Goal: Task Accomplishment & Management: Complete application form

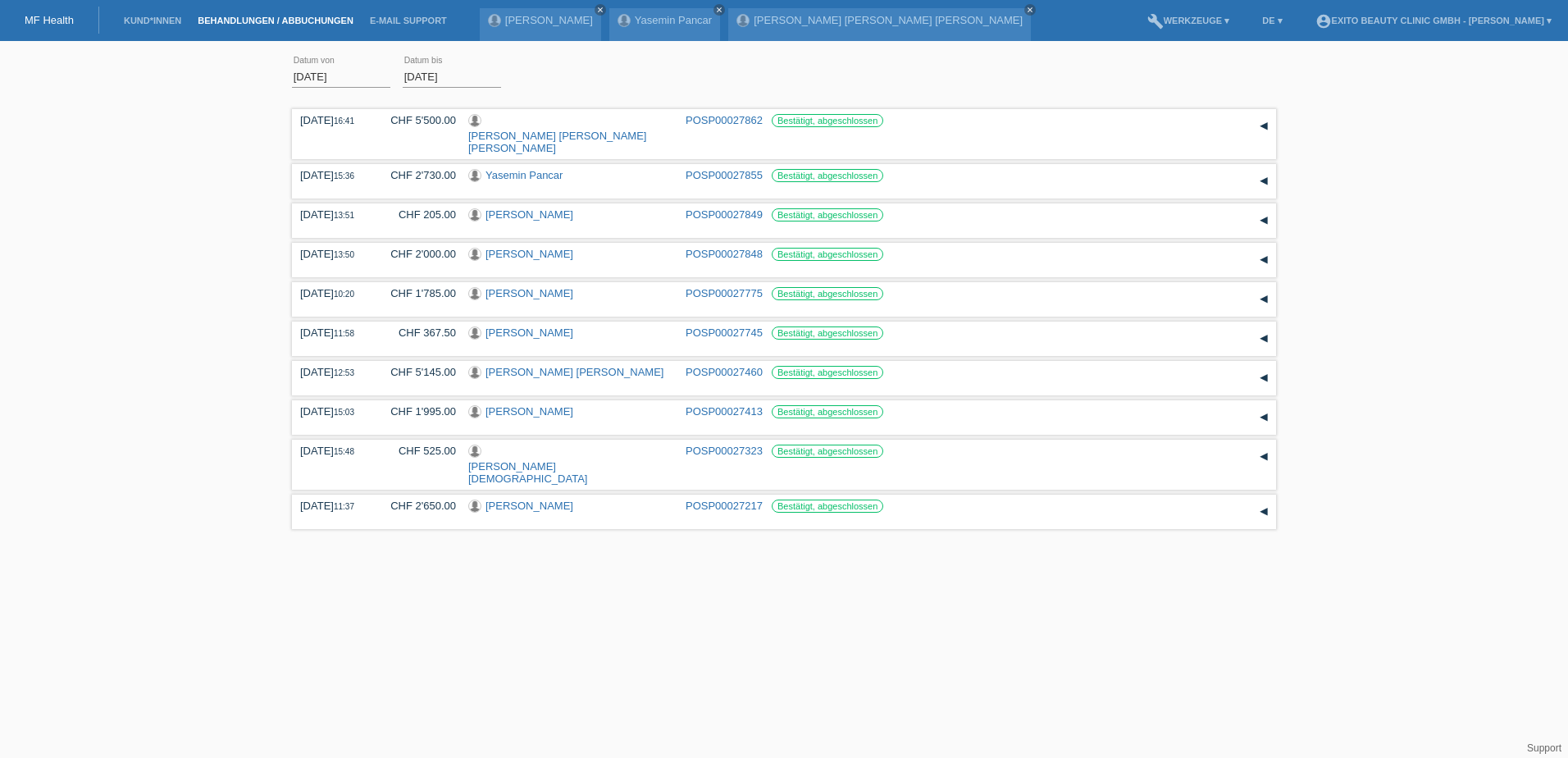
click at [48, 15] on link "MF Health" at bounding box center [50, 20] width 50 height 12
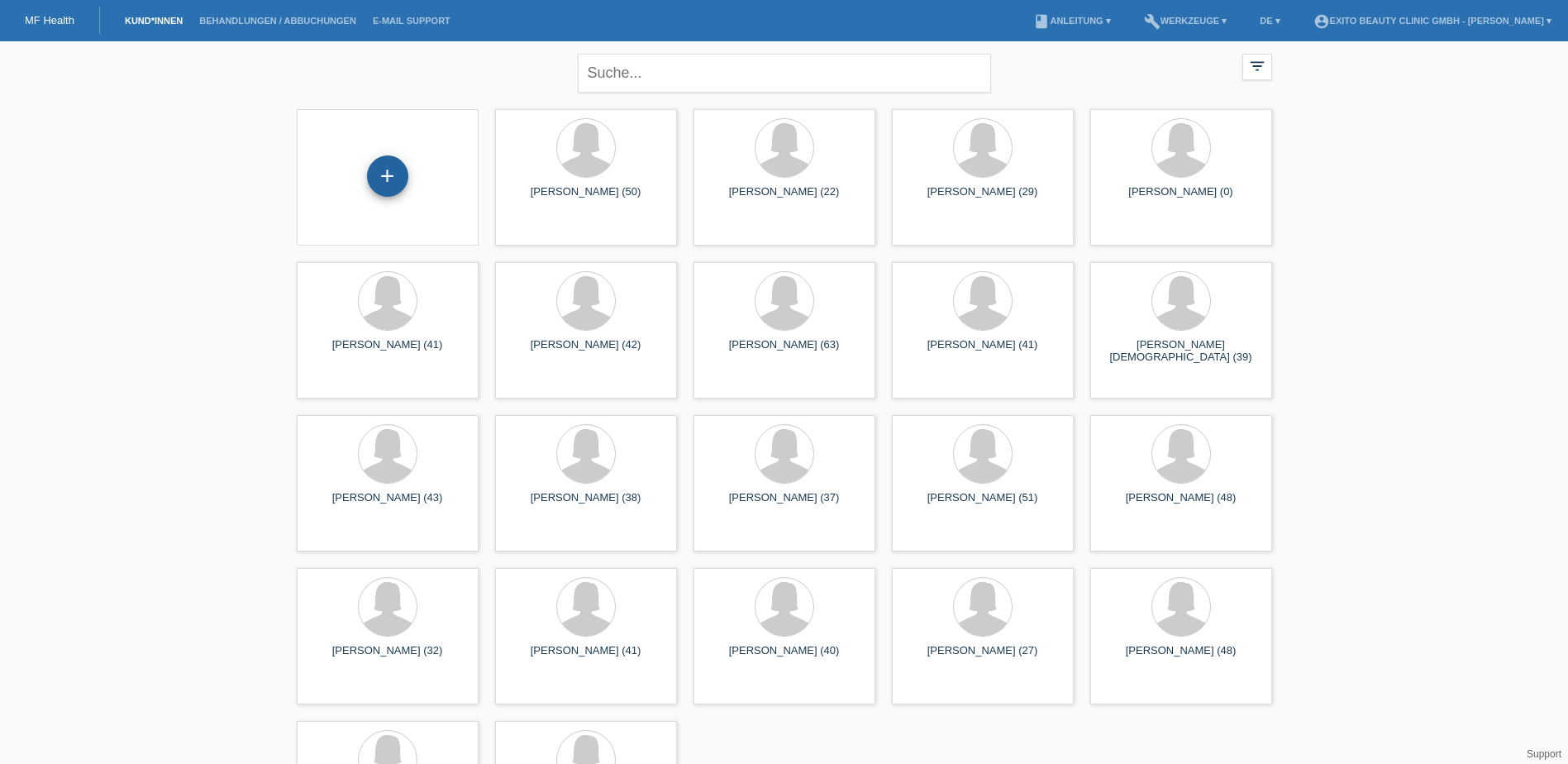
click at [398, 174] on div "+" at bounding box center [387, 176] width 41 height 41
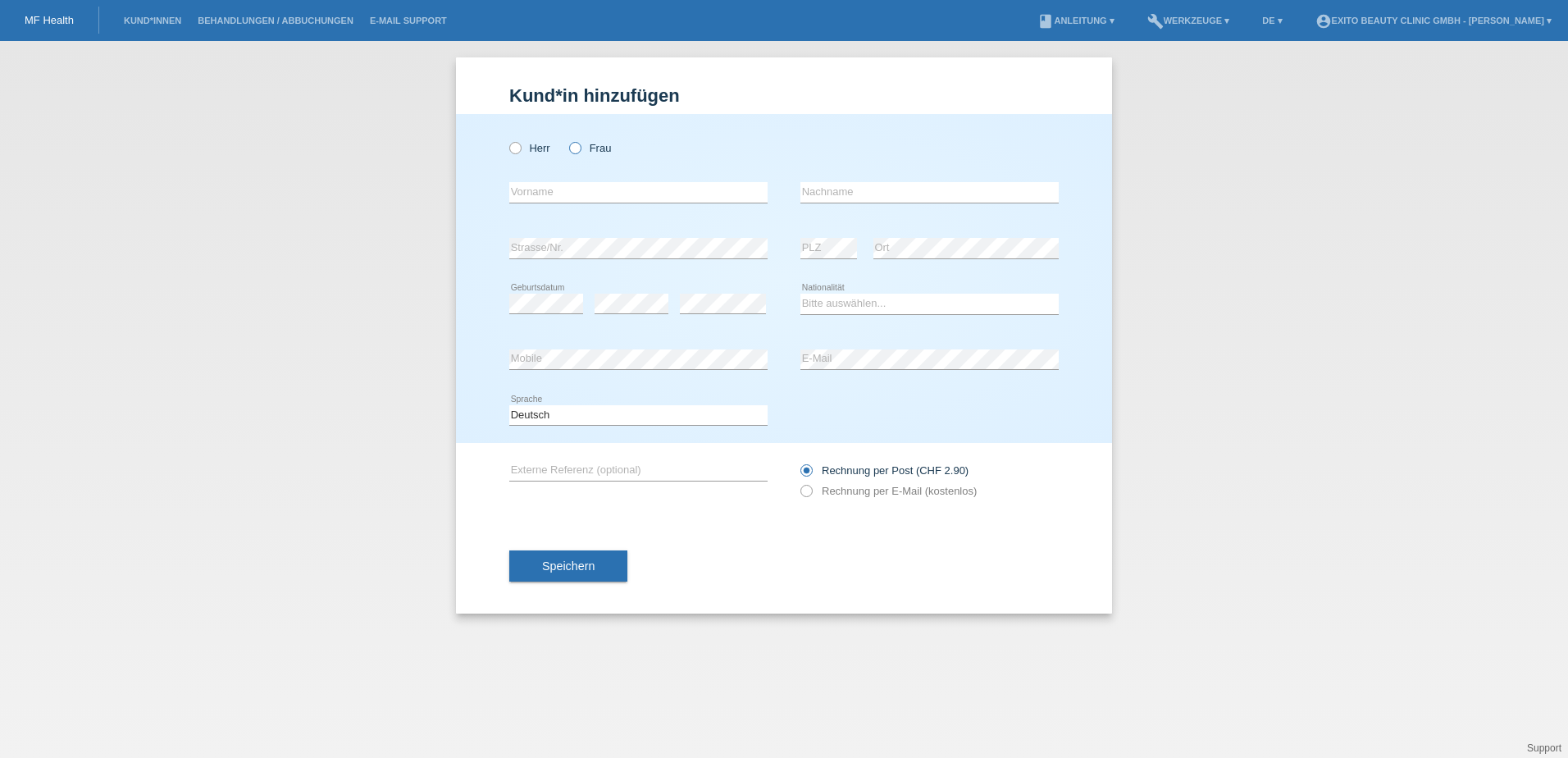
click at [567, 139] on icon at bounding box center [567, 139] width 0 height 0
click at [576, 150] on input "Frau" at bounding box center [574, 147] width 10 height 10
radio input "true"
click at [573, 196] on input "text" at bounding box center [638, 192] width 258 height 21
click at [890, 195] on input "text" at bounding box center [929, 192] width 258 height 21
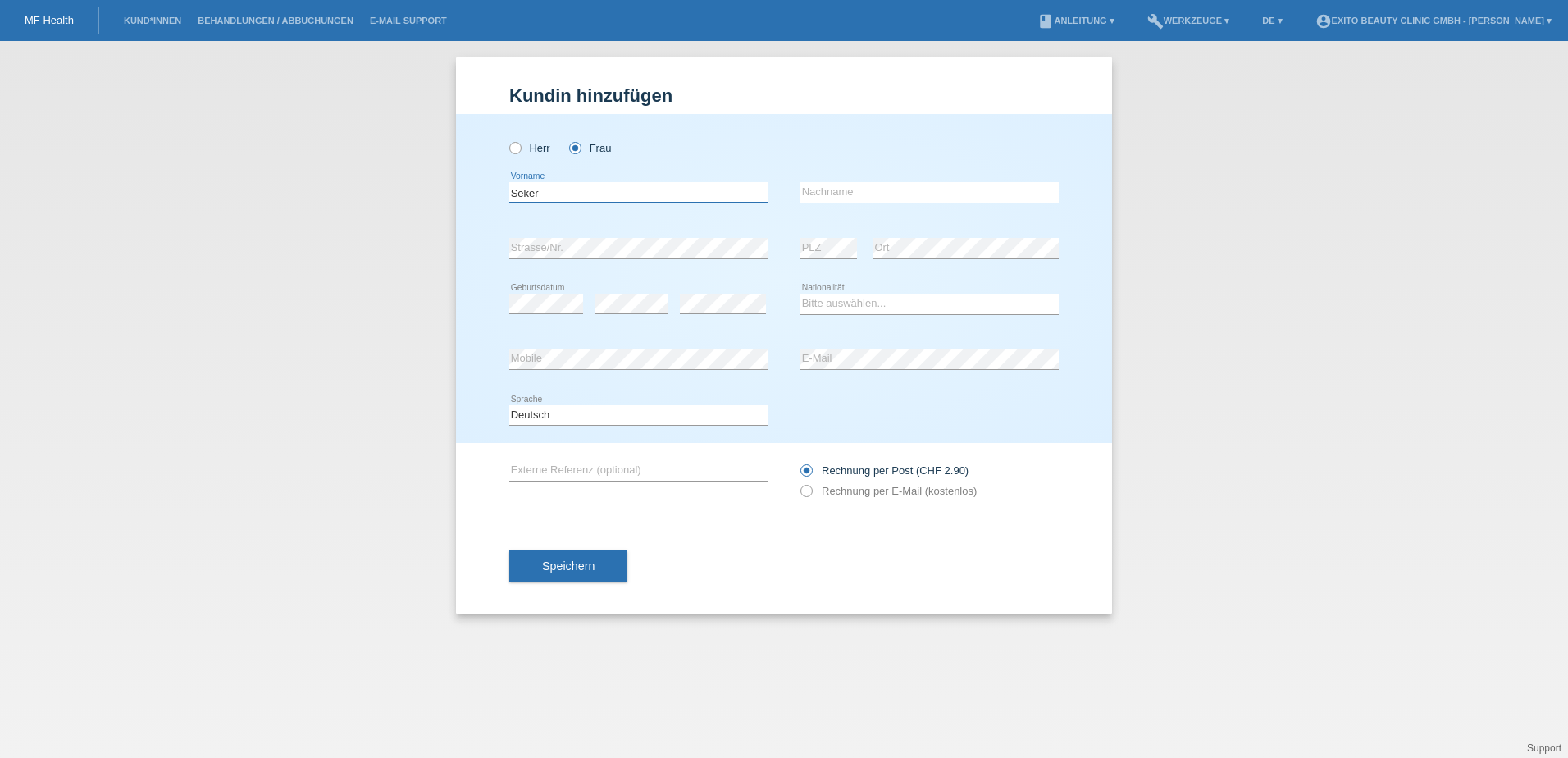
drag, startPoint x: 567, startPoint y: 190, endPoint x: 459, endPoint y: 190, distance: 108.0
click at [459, 190] on div "Herr Frau Seker error Vorname" at bounding box center [784, 278] width 656 height 329
type input "Buket"
click at [834, 191] on input "text" at bounding box center [929, 192] width 258 height 21
type input "Seker"
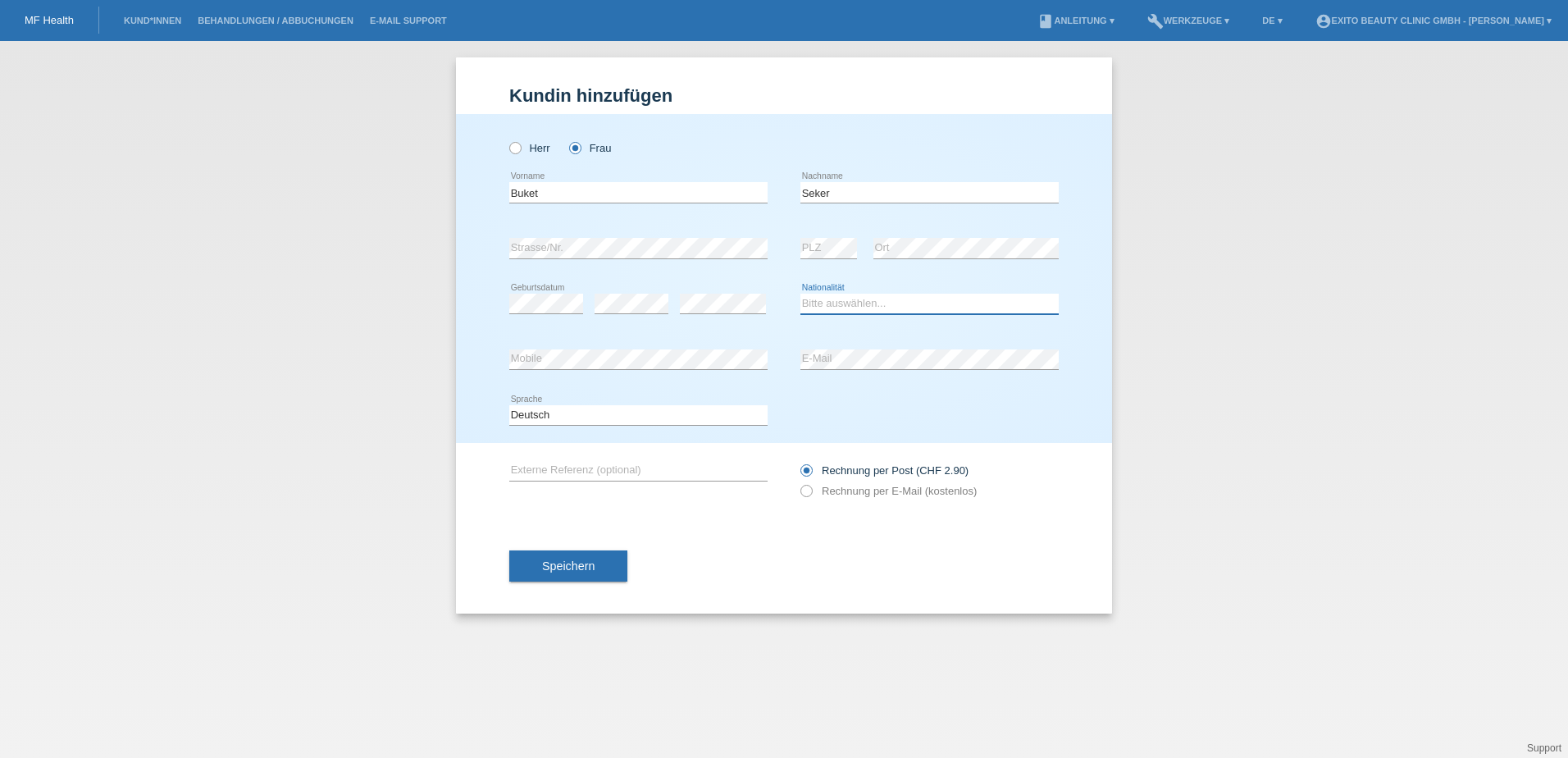
click at [838, 299] on select "Bitte auswählen... Schweiz Deutschland Liechtenstein Österreich ------------ Af…" at bounding box center [929, 303] width 258 height 20
click at [834, 304] on select "Bitte auswählen... Schweiz Deutschland Liechtenstein Österreich ------------ Af…" at bounding box center [929, 303] width 258 height 20
select select "CH"
click at [800, 293] on select "Bitte auswählen... Schweiz Deutschland Liechtenstein Österreich ------------ Af…" at bounding box center [929, 303] width 258 height 20
click at [565, 466] on input "text" at bounding box center [638, 470] width 258 height 21
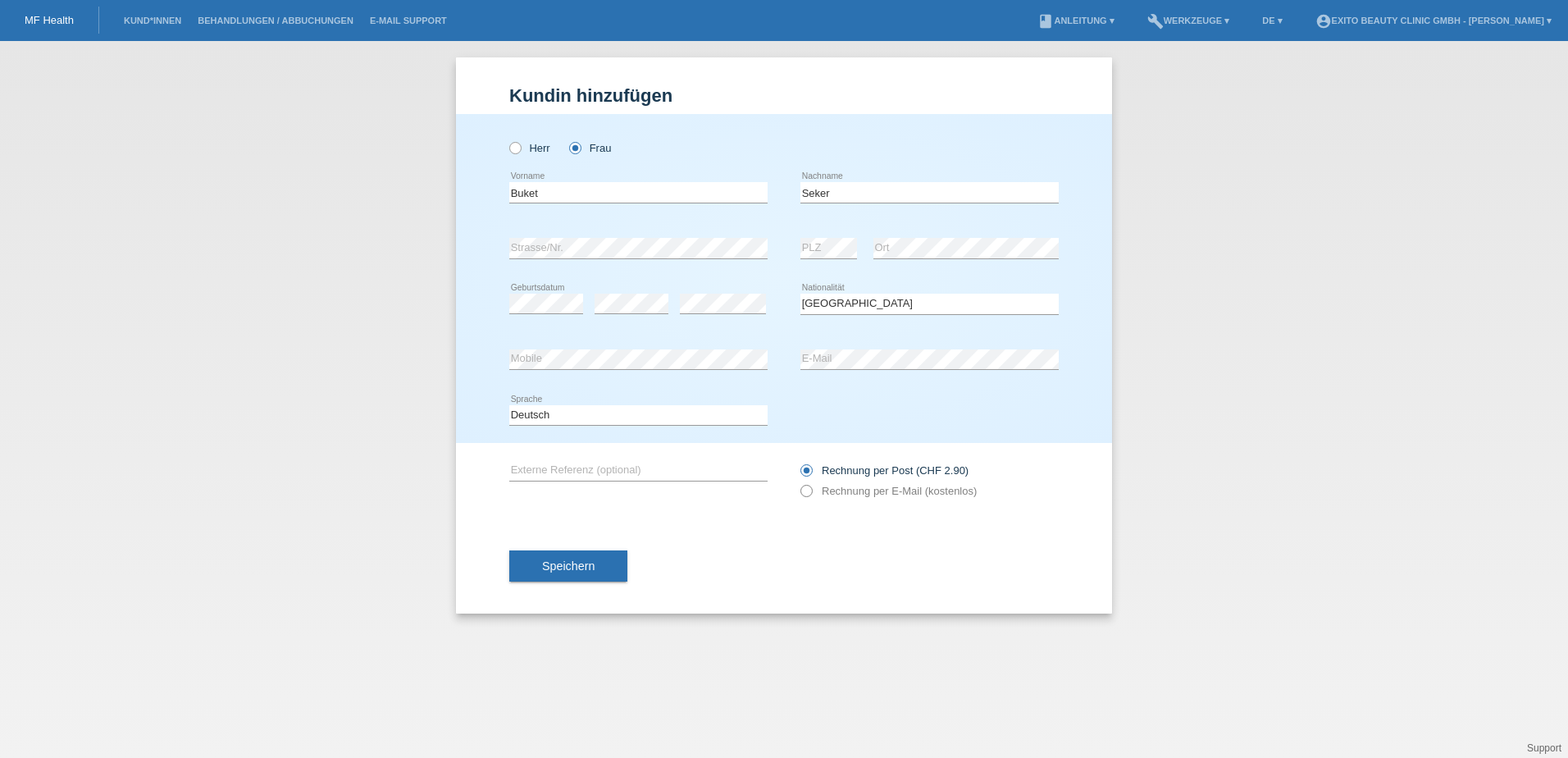
click at [798, 482] on icon at bounding box center [798, 482] width 0 height 0
click at [587, 564] on span "Speichern" at bounding box center [568, 566] width 52 height 13
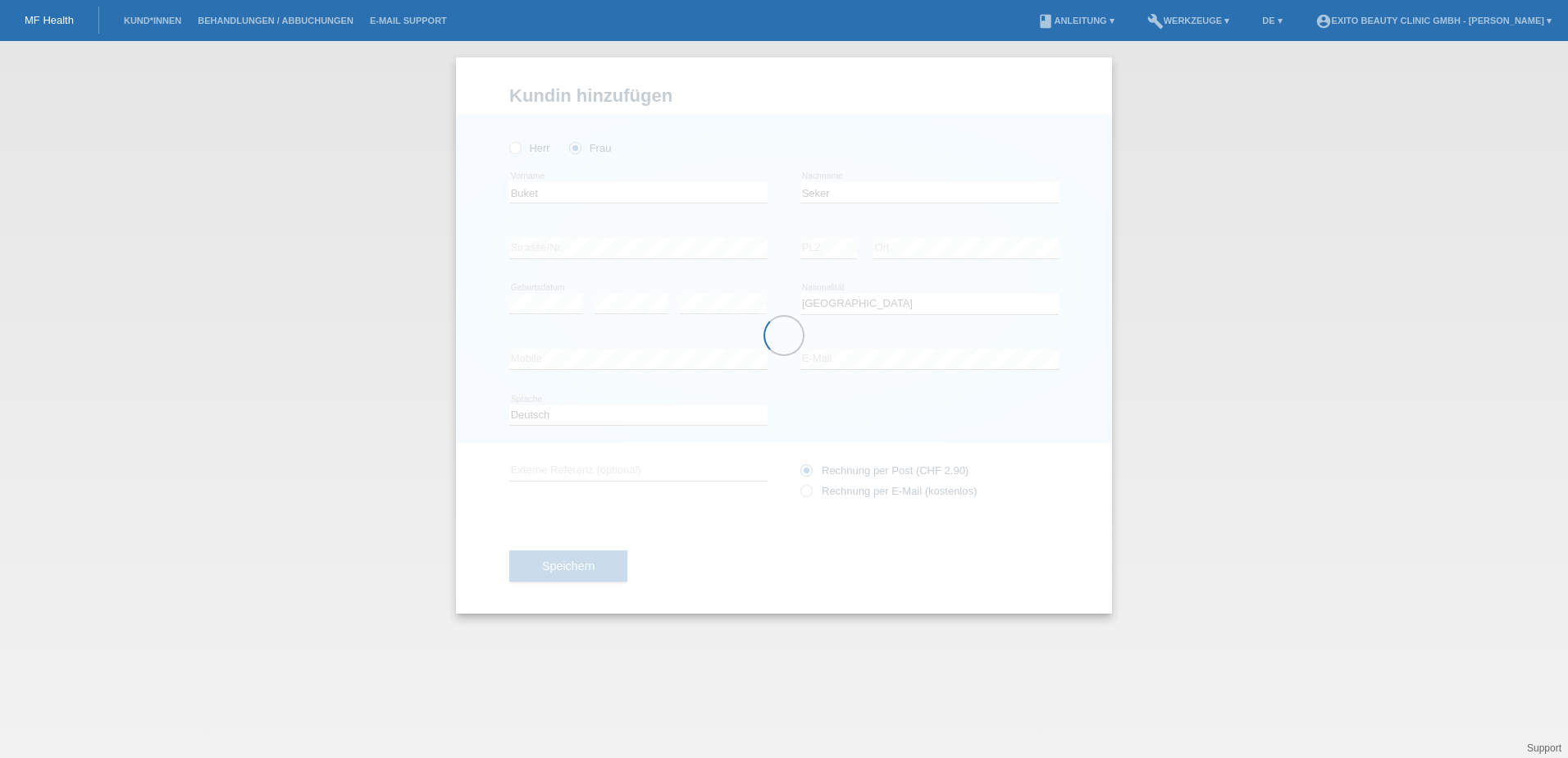
click at [814, 489] on div at bounding box center [784, 335] width 656 height 556
click at [806, 489] on div at bounding box center [784, 335] width 656 height 556
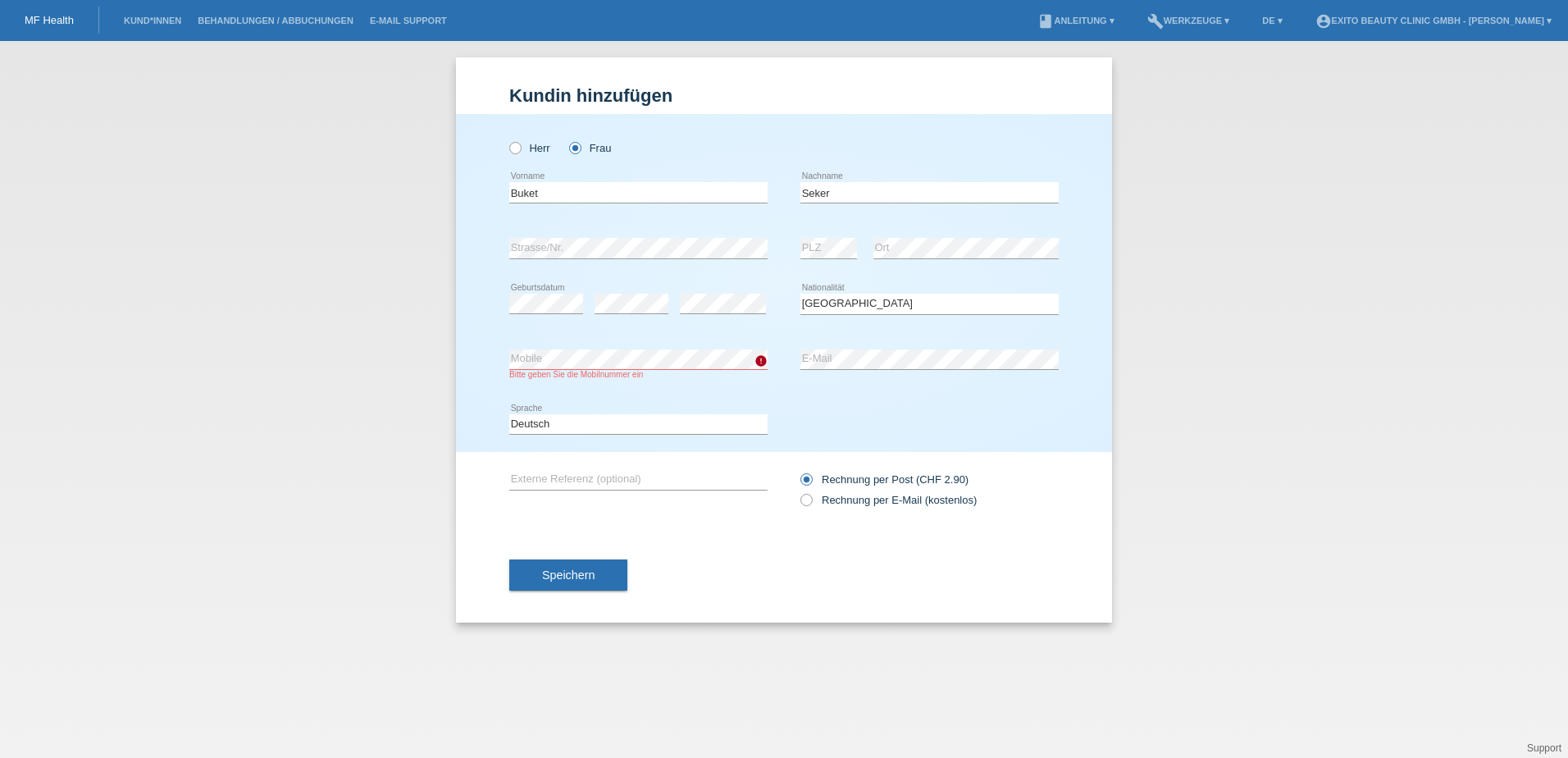
click at [806, 489] on input "Rechnung per Post (CHF 2.90)" at bounding box center [805, 484] width 10 height 21
click at [798, 491] on icon at bounding box center [798, 491] width 0 height 0
click at [803, 501] on input "Rechnung per E-Mail (kostenlos)" at bounding box center [805, 504] width 10 height 21
radio input "true"
click at [634, 369] on icon at bounding box center [638, 369] width 258 height 1
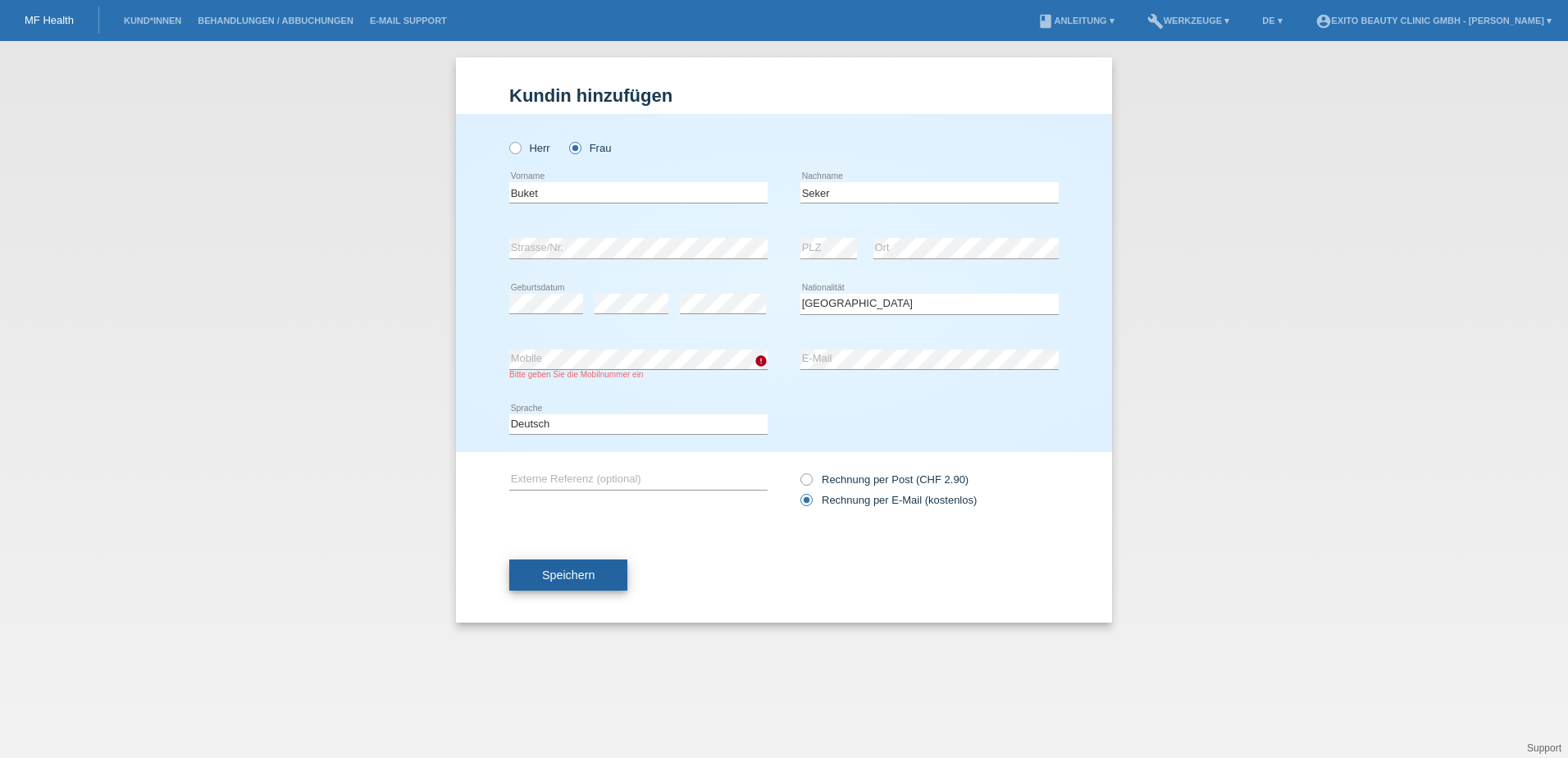
click at [572, 569] on span "Speichern" at bounding box center [568, 575] width 52 height 13
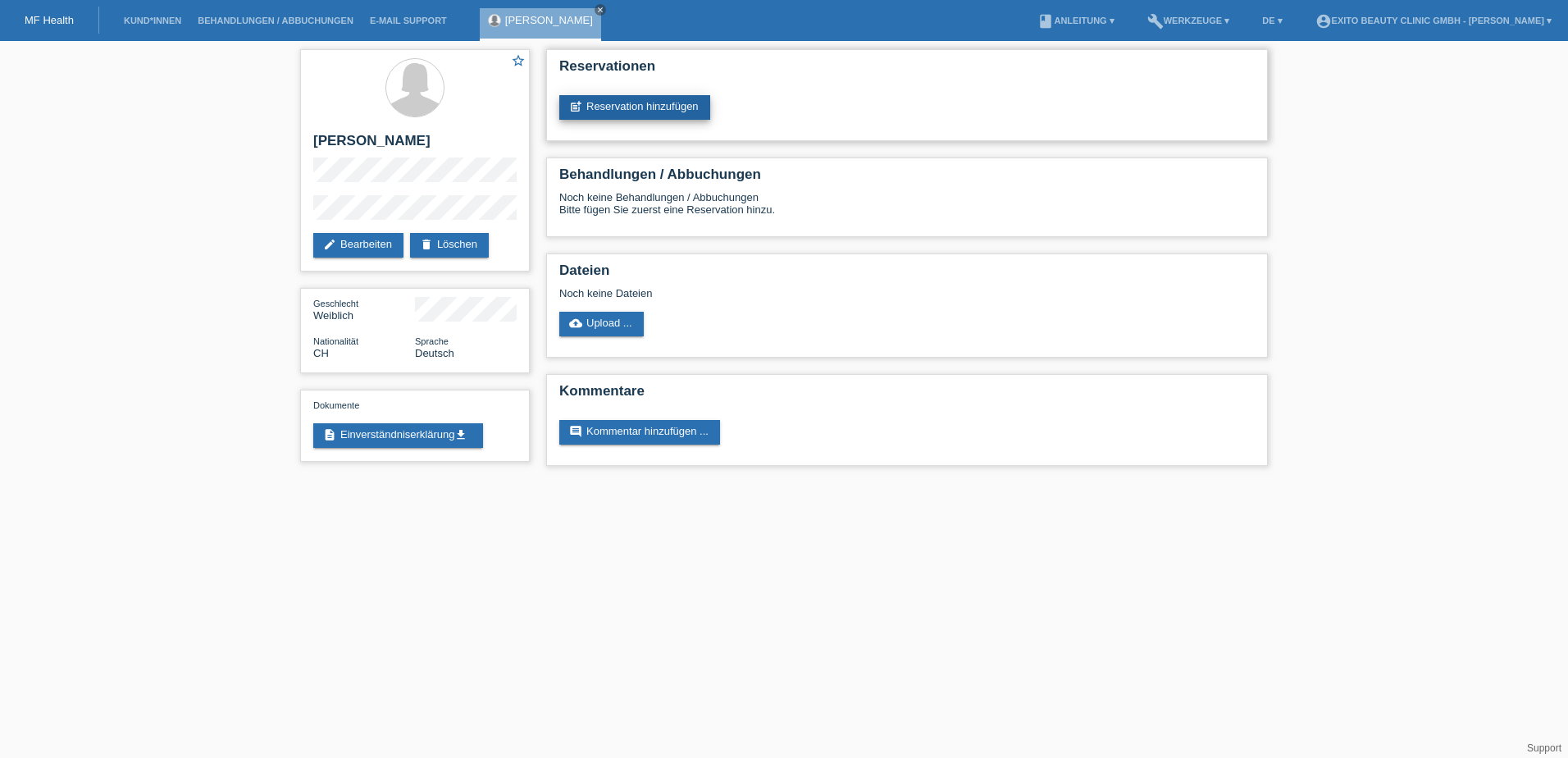
click at [616, 101] on link "post_add Reservation hinzufügen" at bounding box center [634, 108] width 151 height 25
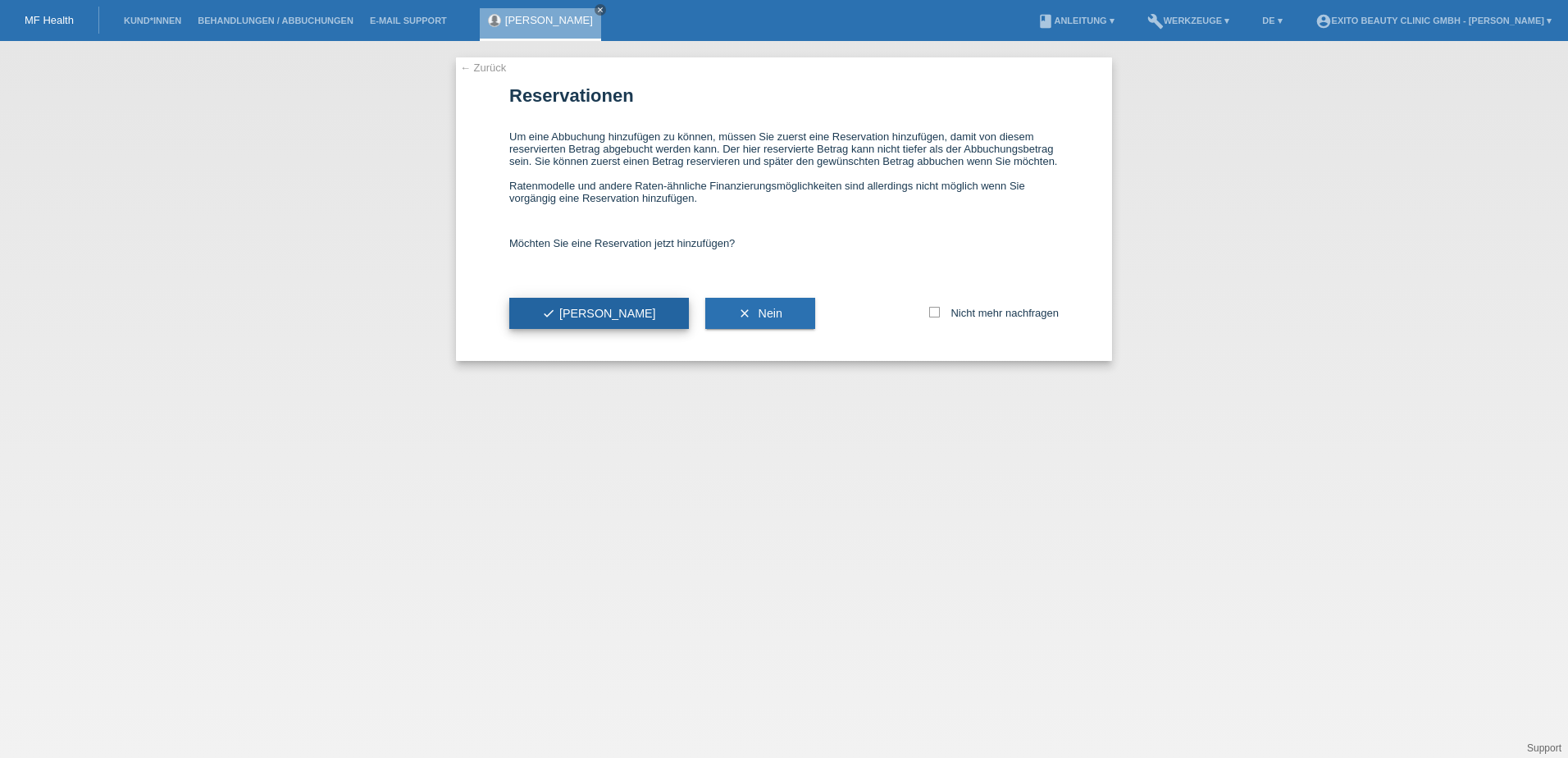
click at [554, 307] on icon "check" at bounding box center [549, 313] width 13 height 13
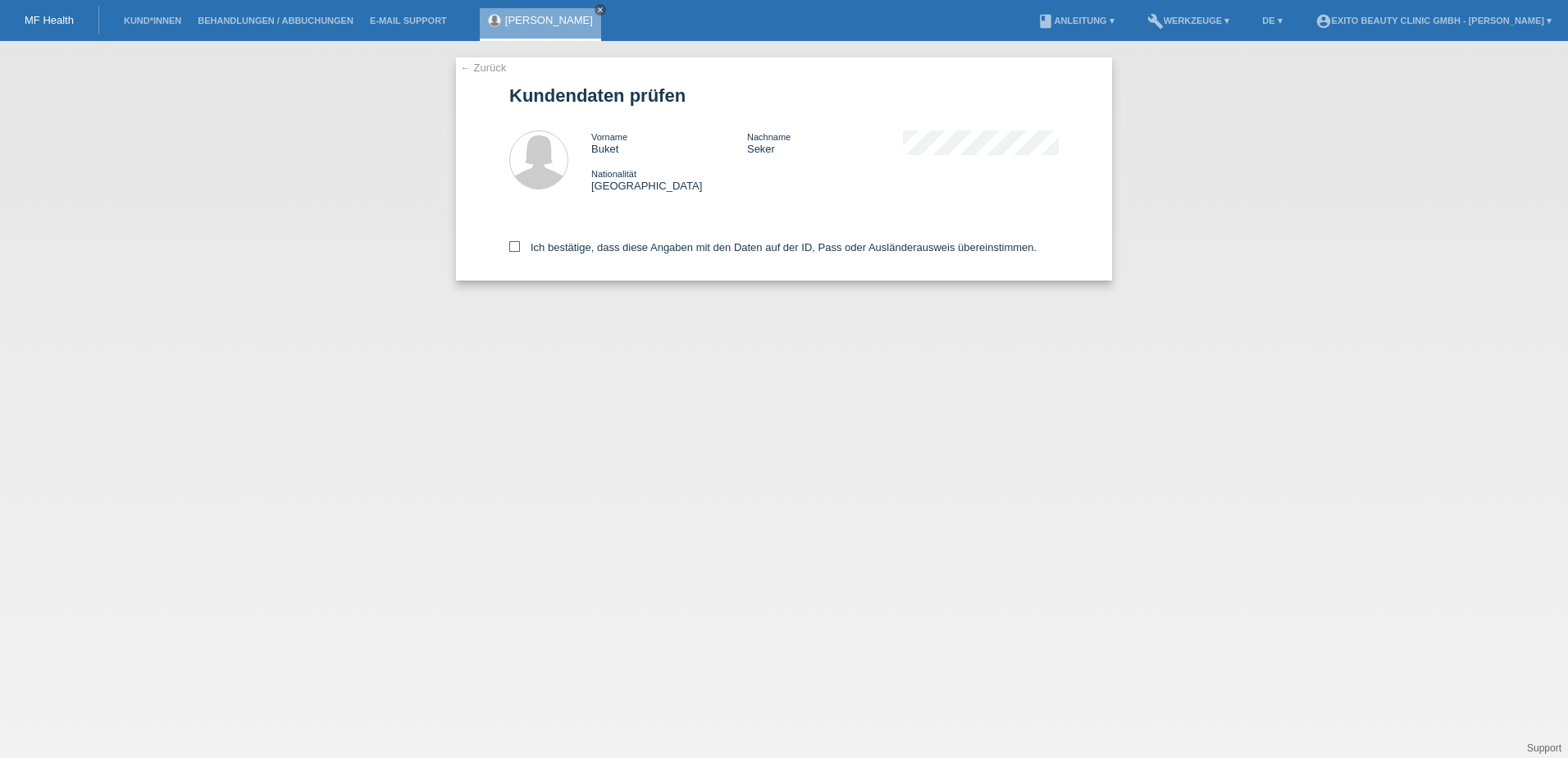
click at [512, 242] on icon at bounding box center [514, 246] width 10 height 10
click at [512, 242] on input "Ich bestätige, dass diese Angaben mit den Daten auf der ID, Pass oder Ausländer…" at bounding box center [514, 246] width 10 height 10
checkbox input "true"
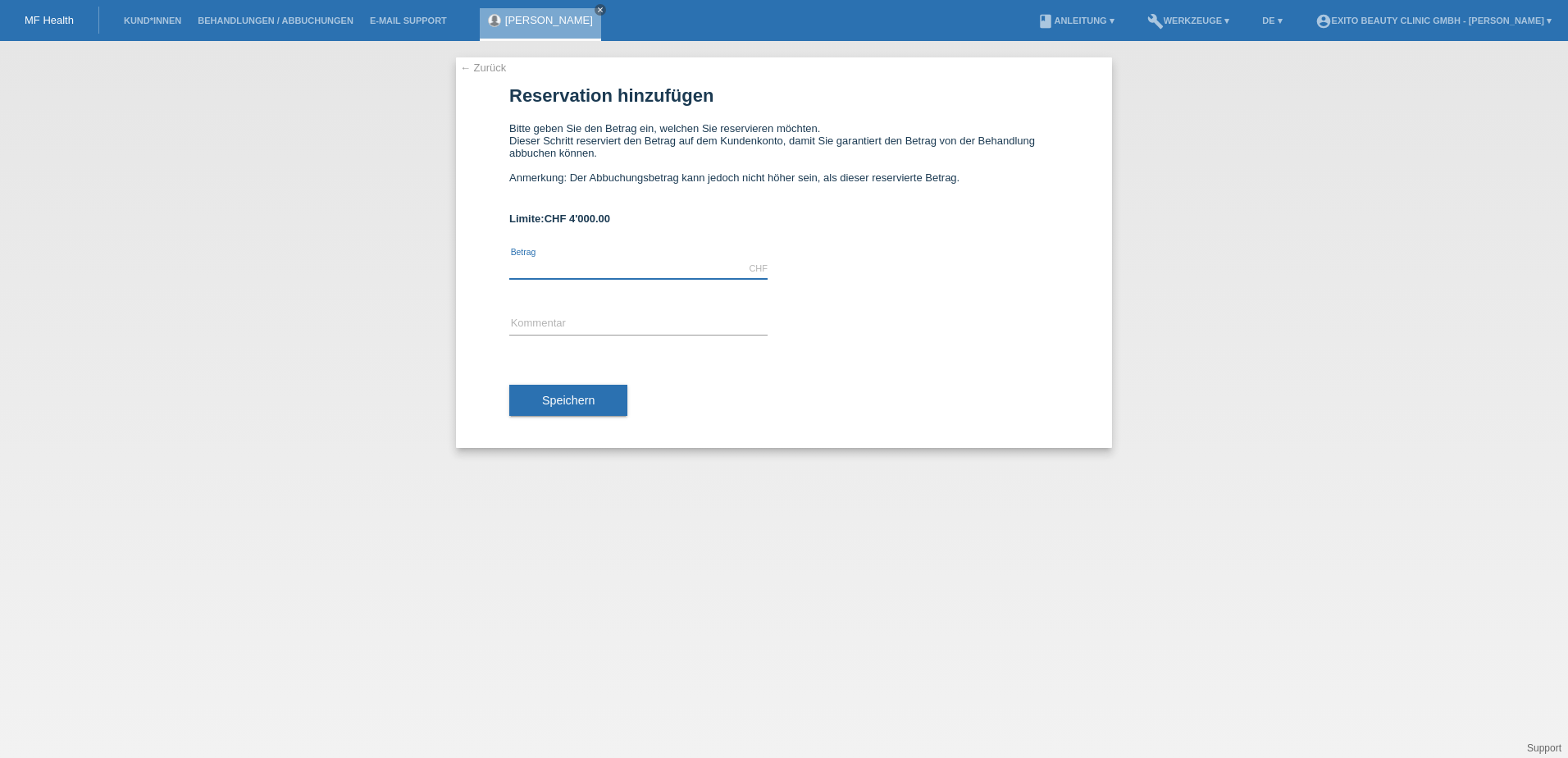
click at [661, 261] on input "text" at bounding box center [638, 269] width 258 height 21
type input "1500.00"
click at [593, 314] on input "text" at bounding box center [638, 325] width 258 height 21
type input "Behandlung"
click at [600, 398] on button "Speichern" at bounding box center [569, 400] width 118 height 31
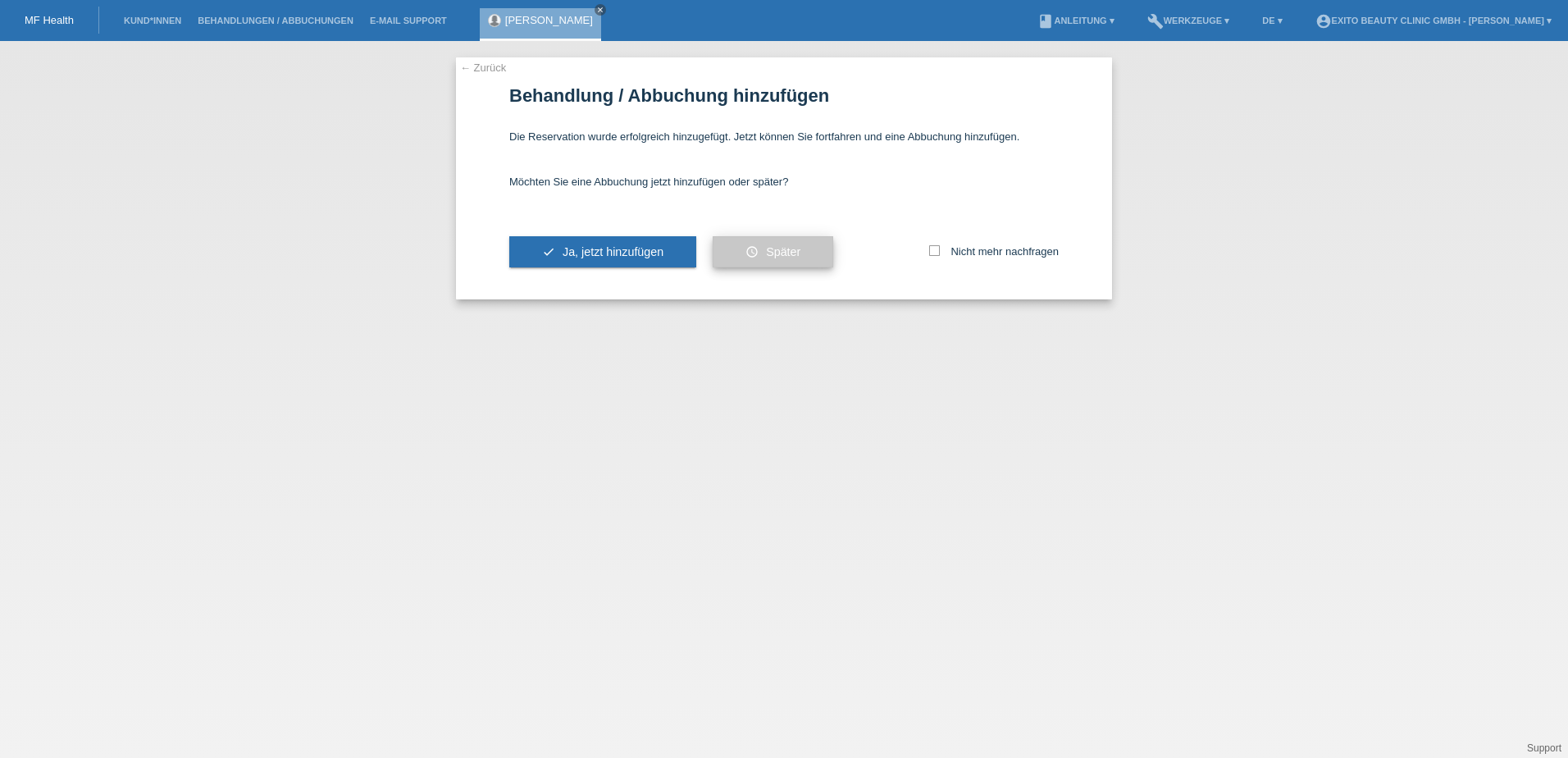
click at [816, 260] on button "schedule Später" at bounding box center [773, 251] width 121 height 31
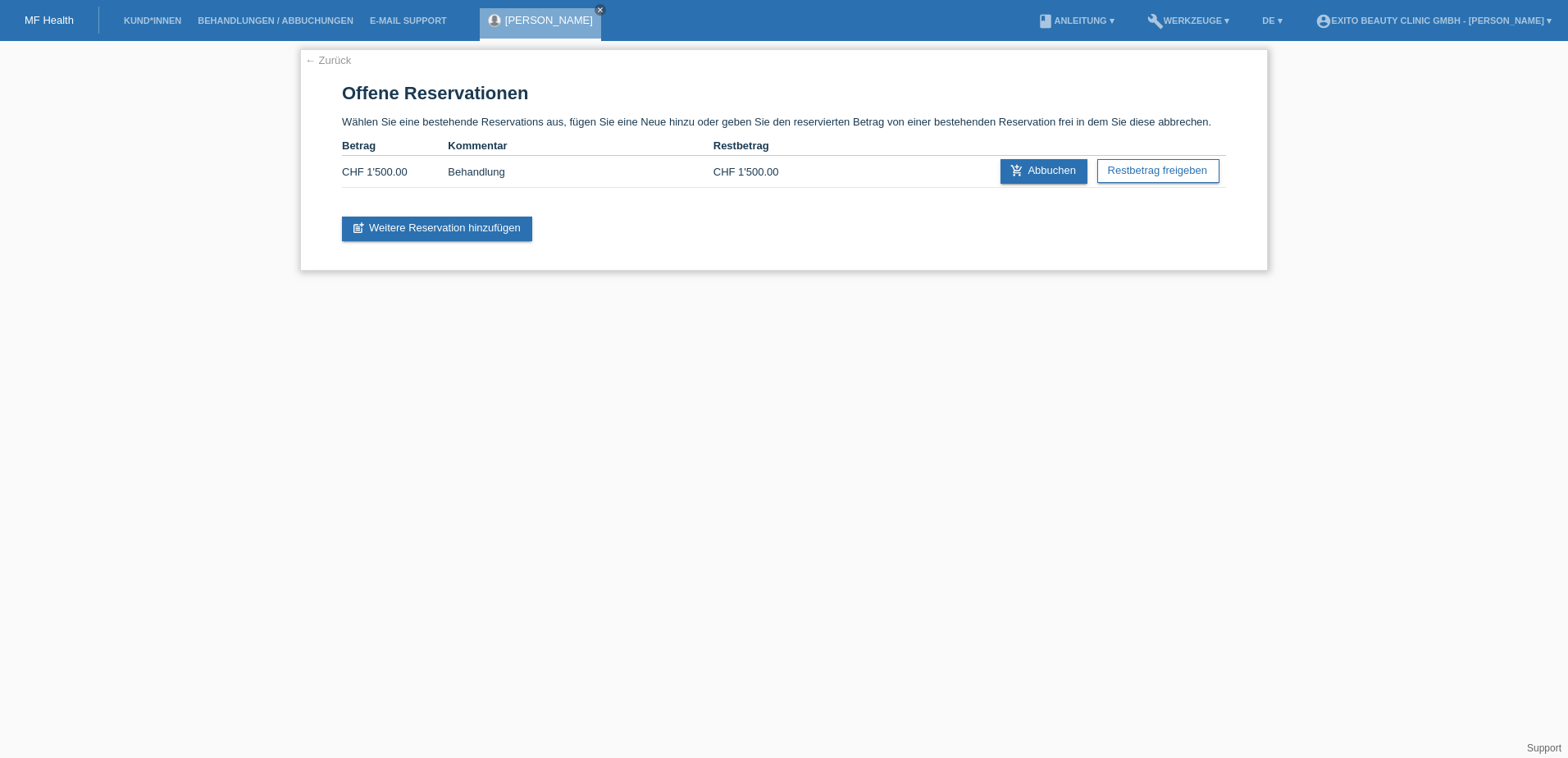
click at [317, 62] on link "← Zurück" at bounding box center [328, 60] width 46 height 12
